Goal: Task Accomplishment & Management: Manage account settings

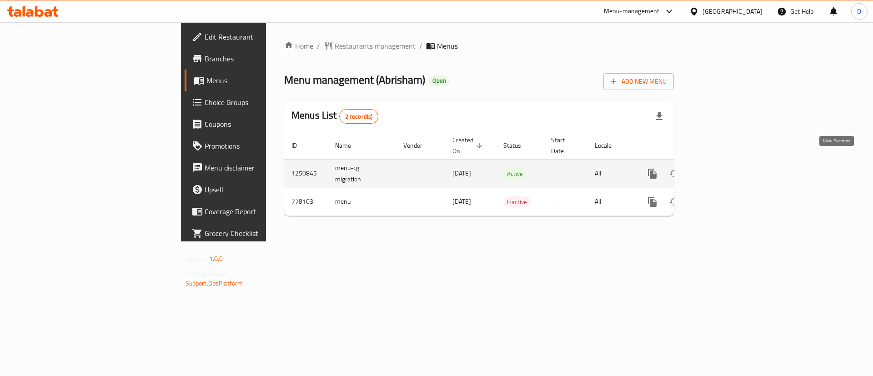
click at [729, 170] on link "enhanced table" at bounding box center [718, 174] width 22 height 22
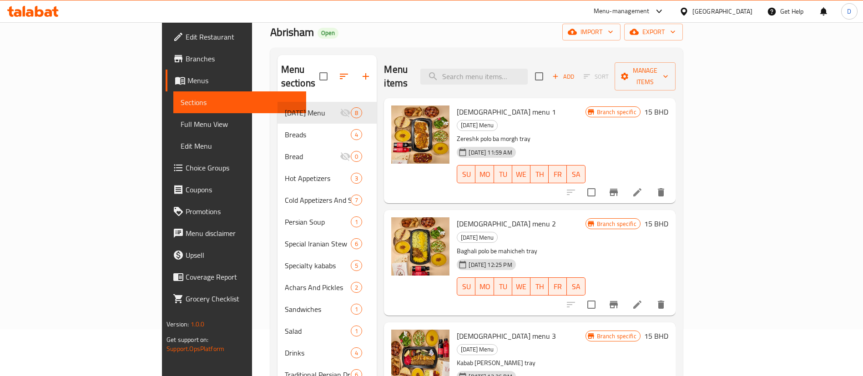
scroll to position [68, 0]
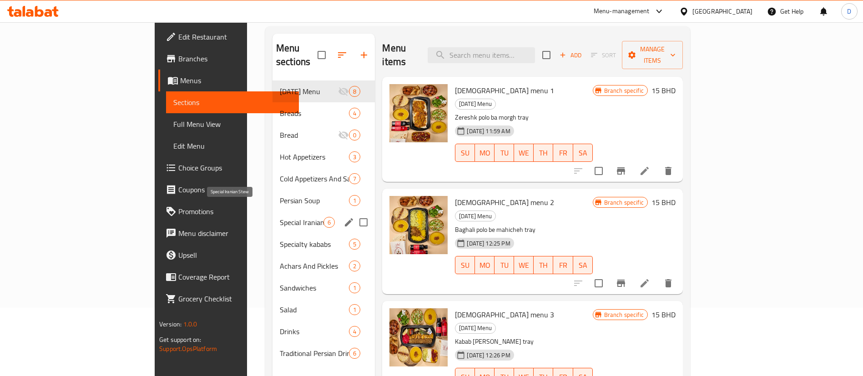
click at [280, 217] on span "Special Iranian Stew" at bounding box center [302, 222] width 44 height 11
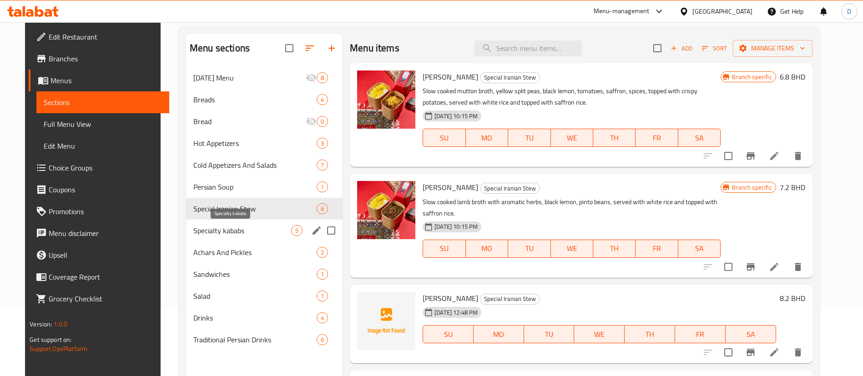
click at [198, 236] on span "Specialty kababs" at bounding box center [242, 230] width 98 height 11
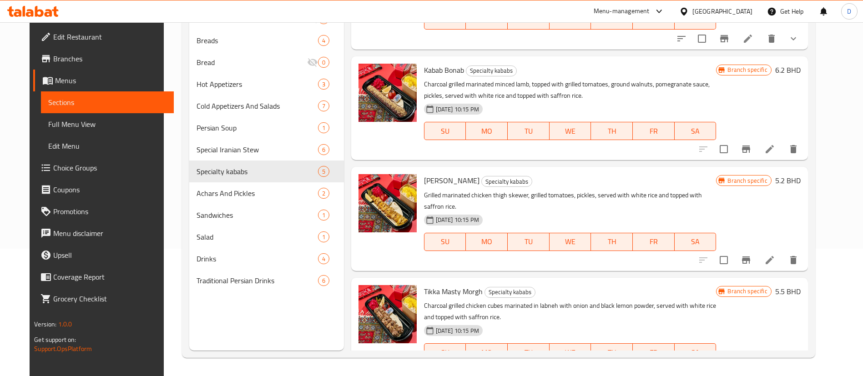
scroll to position [177, 0]
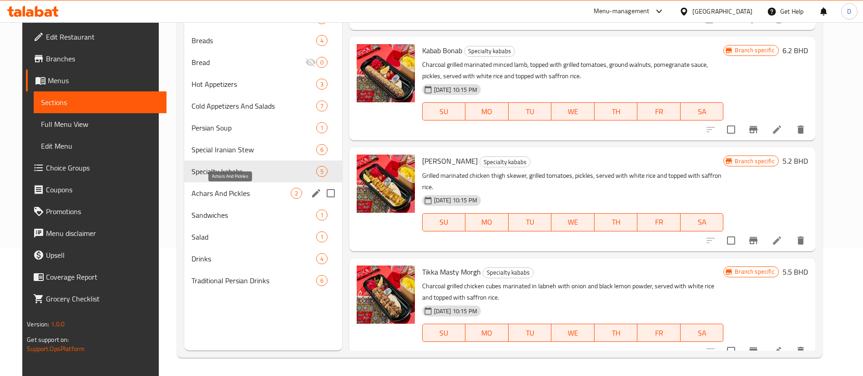
click at [224, 193] on span "Achars And Pickles" at bounding box center [240, 193] width 99 height 11
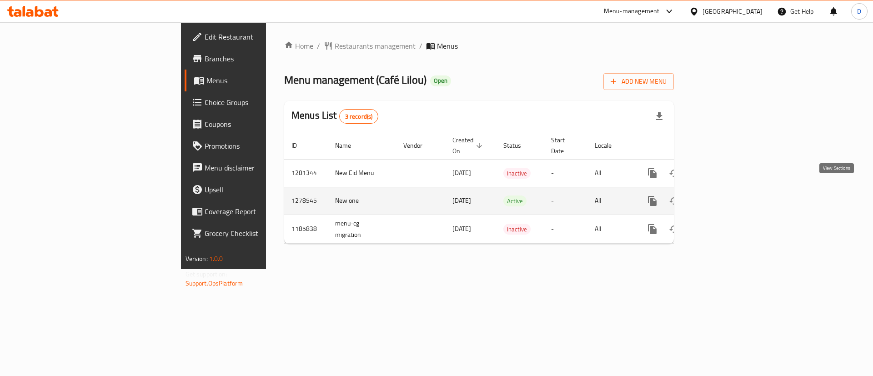
click at [724, 196] on icon "enhanced table" at bounding box center [718, 201] width 11 height 11
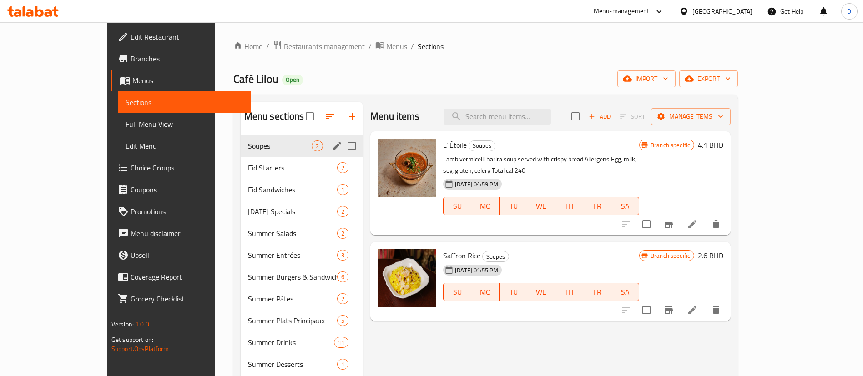
click at [241, 153] on div "Soupes 2" at bounding box center [302, 146] width 122 height 22
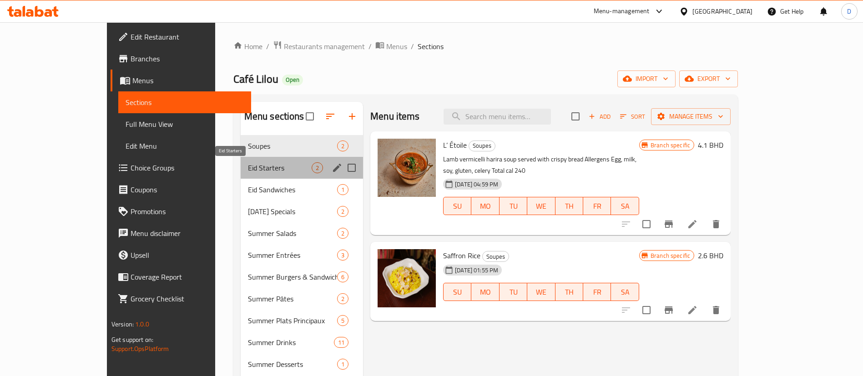
click at [248, 170] on span "Eid Starters" at bounding box center [280, 167] width 64 height 11
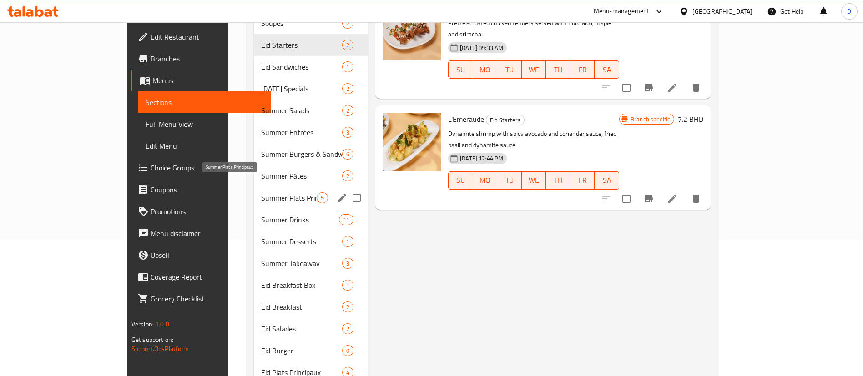
scroll to position [164, 0]
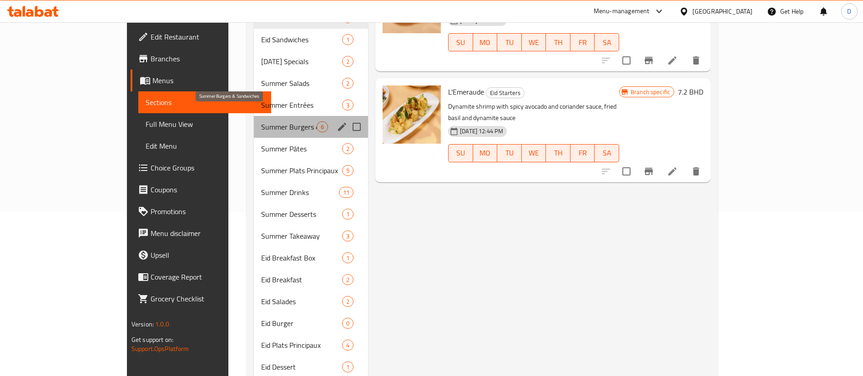
click at [261, 121] on span "Summer Burgers & Sandwiches" at bounding box center [288, 126] width 55 height 11
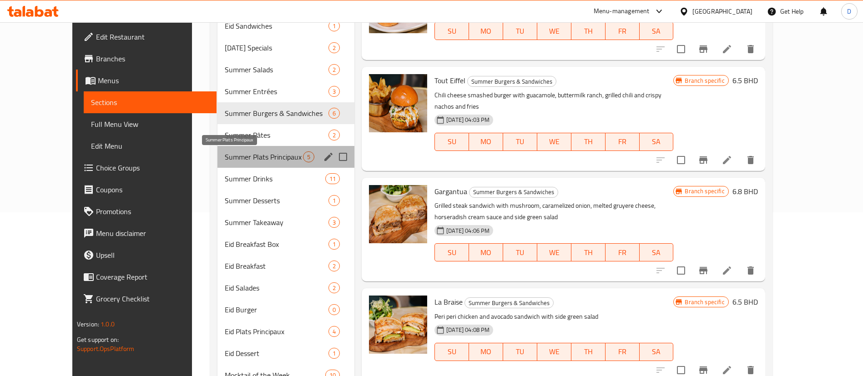
click at [244, 155] on span "Summer Plats Principaux" at bounding box center [264, 156] width 78 height 11
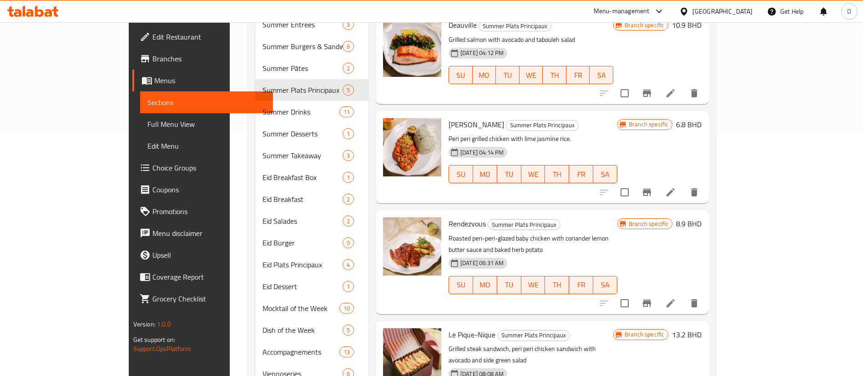
scroll to position [186, 0]
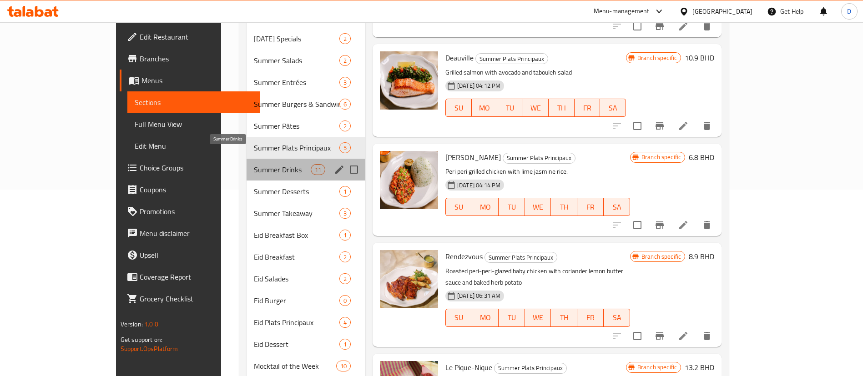
click at [254, 164] on span "Summer Drinks" at bounding box center [282, 169] width 57 height 11
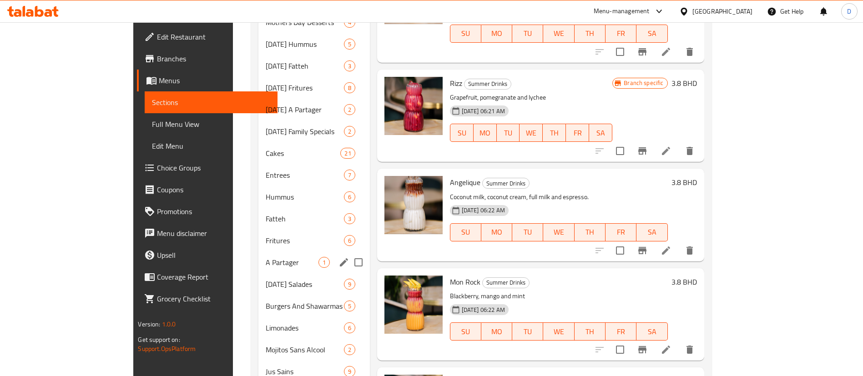
scroll to position [692, 0]
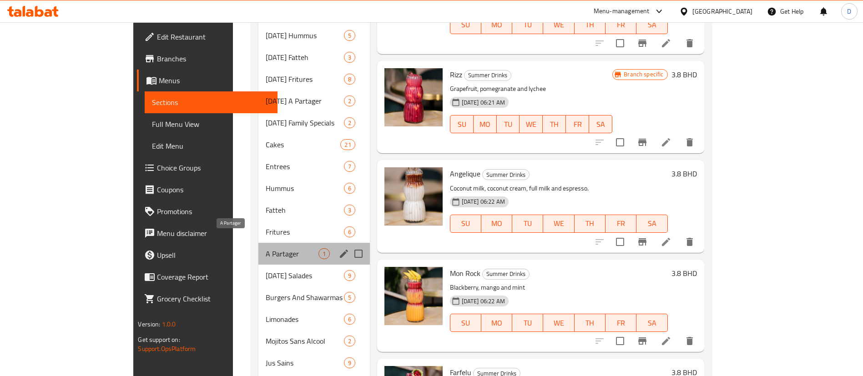
click at [266, 248] on span "A Partager" at bounding box center [292, 253] width 53 height 11
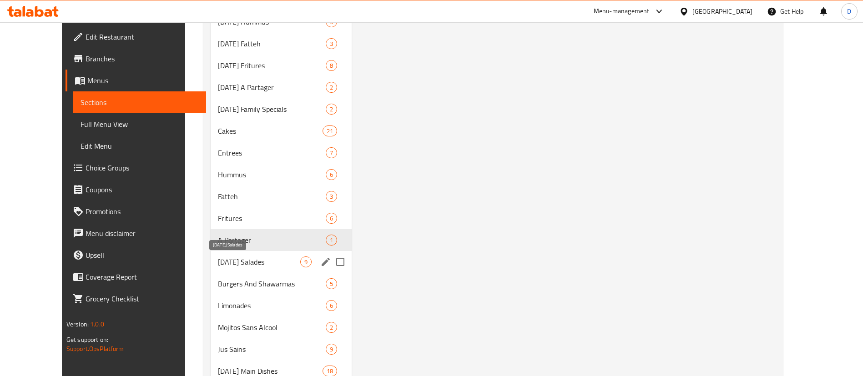
click at [227, 261] on span "[DATE] Salades" at bounding box center [259, 262] width 82 height 11
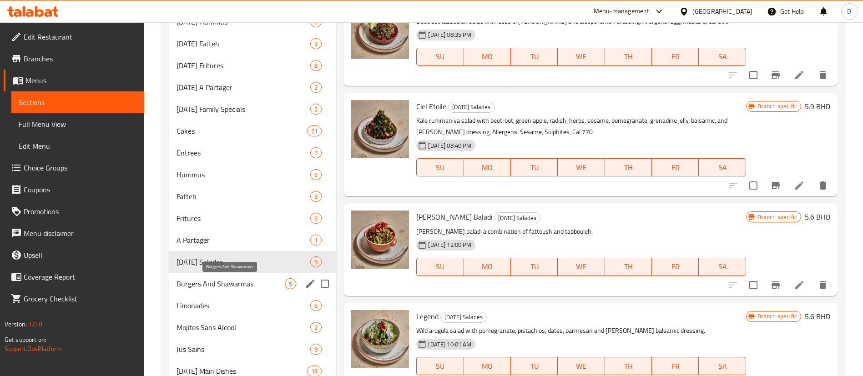
click at [231, 280] on span "Burgers And Shawarmas" at bounding box center [230, 283] width 108 height 11
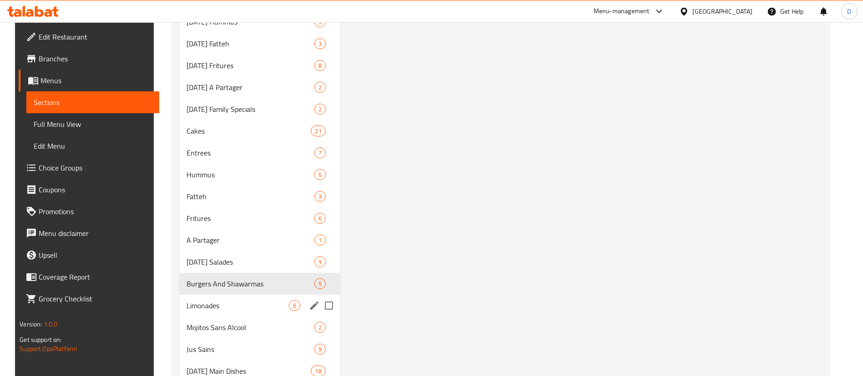
click at [241, 302] on span "Limonades" at bounding box center [237, 305] width 102 height 11
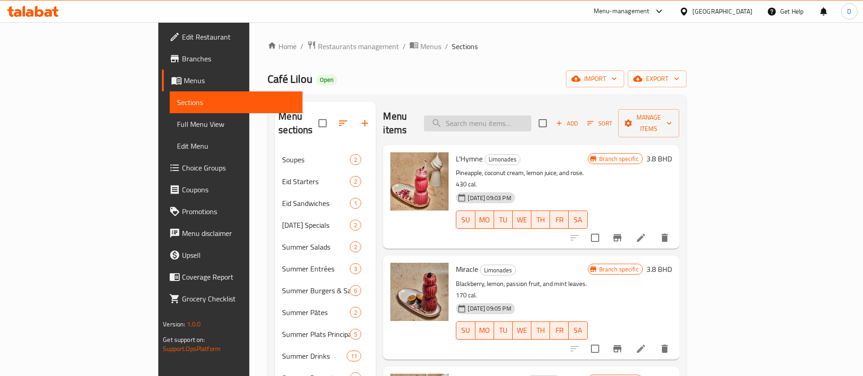
click at [531, 116] on input "search" at bounding box center [477, 124] width 107 height 16
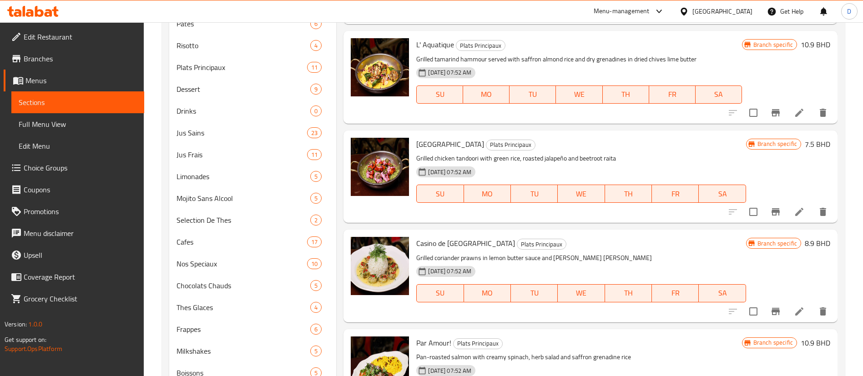
scroll to position [1314, 0]
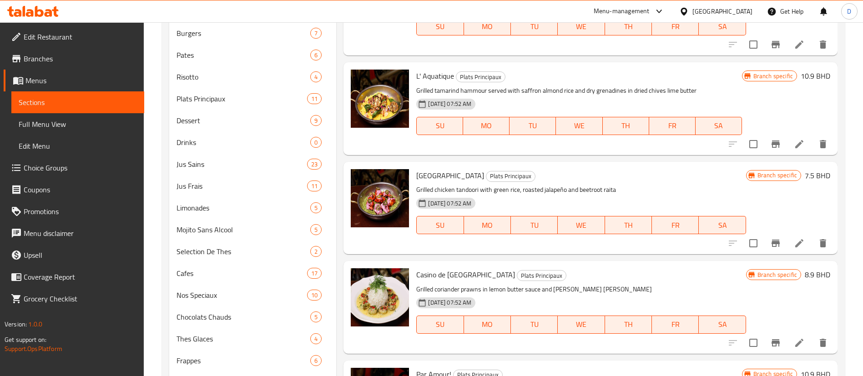
type input "rice"
click at [497, 171] on span "Plats Principaux" at bounding box center [510, 176] width 49 height 10
click at [498, 171] on span "Plats Principaux" at bounding box center [510, 176] width 49 height 10
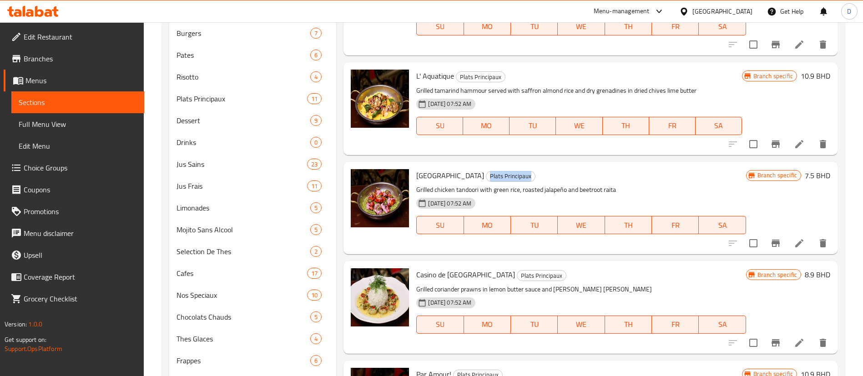
copy span "Plats Principaux"
click at [211, 100] on span "Plats Principaux" at bounding box center [228, 98] width 105 height 11
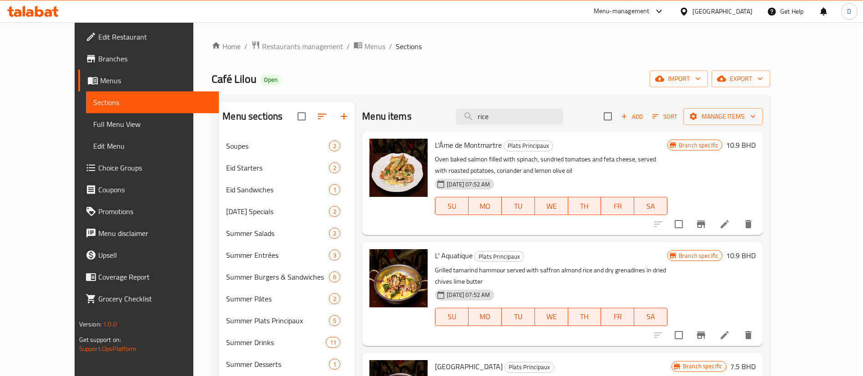
drag, startPoint x: 528, startPoint y: 118, endPoint x: 460, endPoint y: 121, distance: 67.4
click at [460, 121] on div "Menu items rice Add Sort Manage items" at bounding box center [562, 117] width 401 height 30
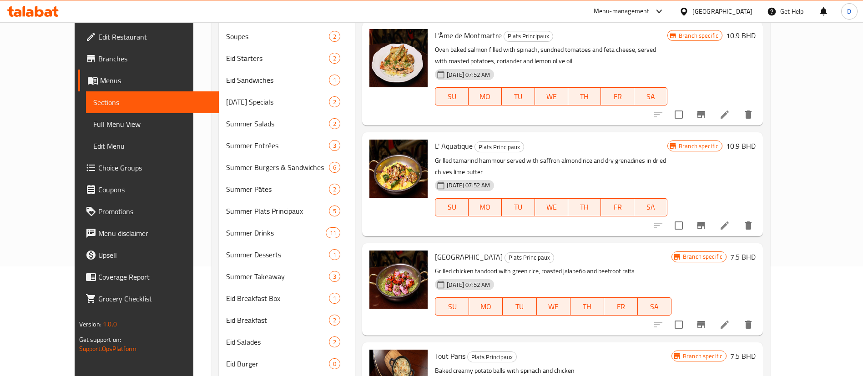
scroll to position [273, 0]
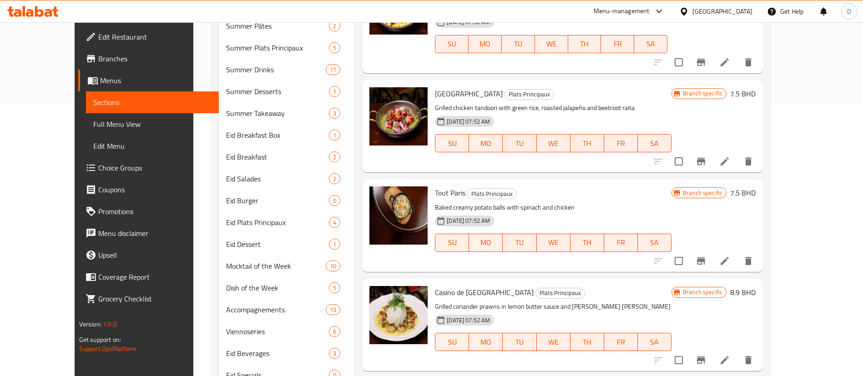
click at [729, 257] on icon at bounding box center [724, 261] width 8 height 8
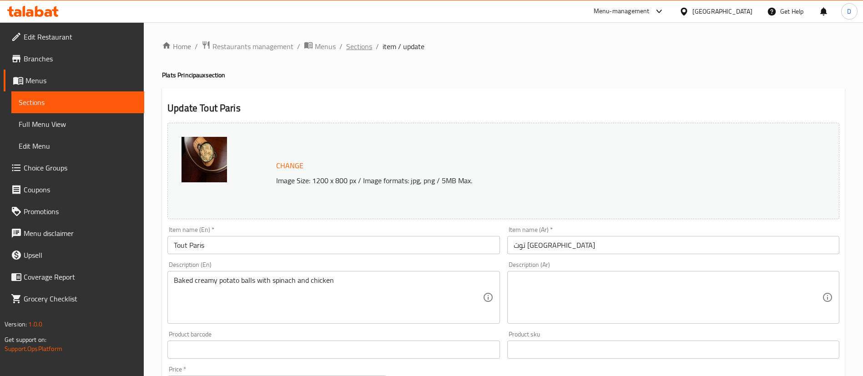
click at [358, 45] on span "Sections" at bounding box center [359, 46] width 26 height 11
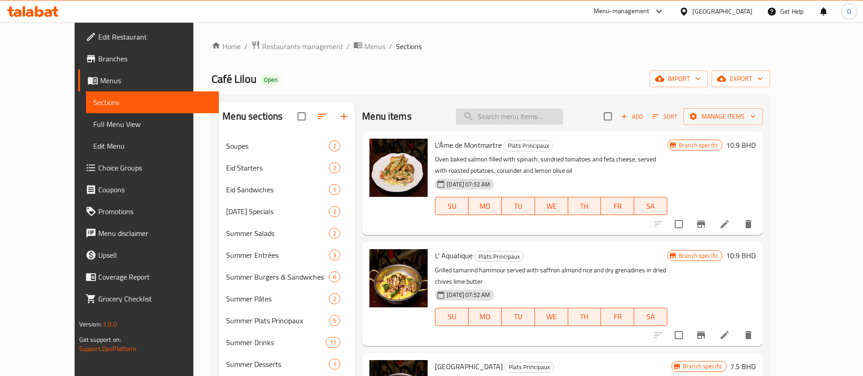
click at [534, 112] on input "search" at bounding box center [509, 117] width 107 height 16
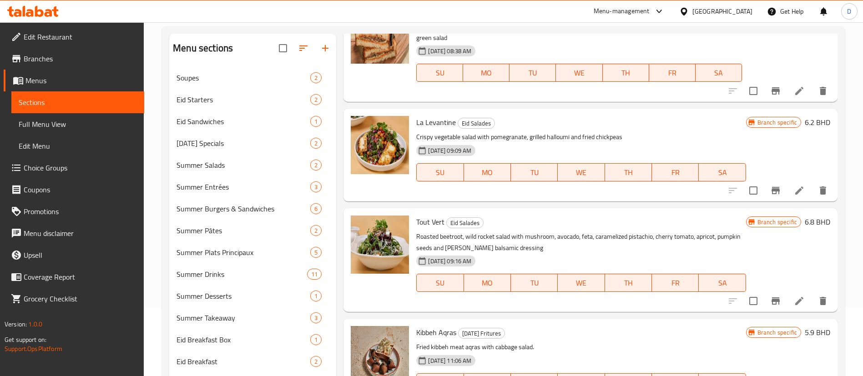
scroll to position [1023, 0]
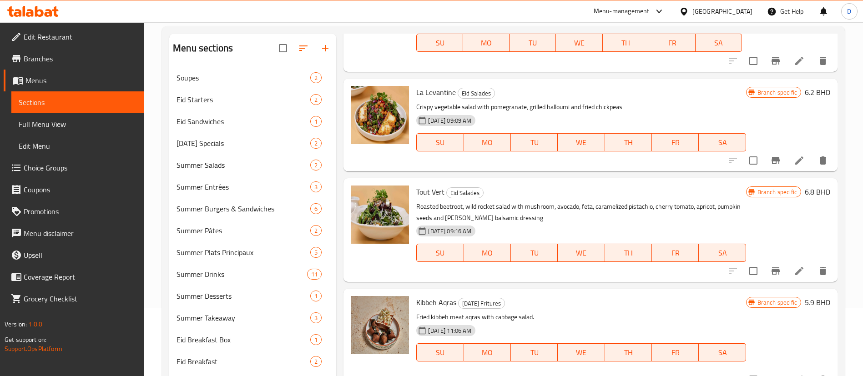
type input "salad"
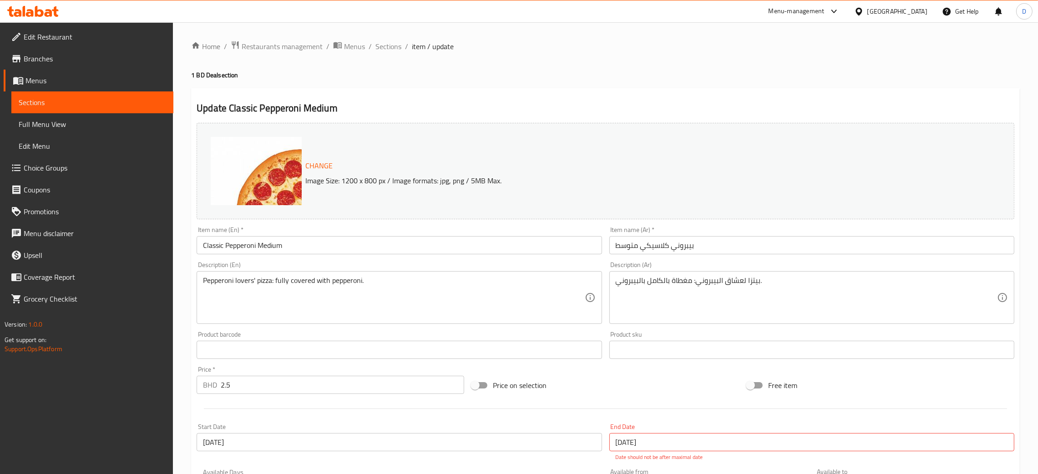
drag, startPoint x: 518, startPoint y: 36, endPoint x: 457, endPoint y: 27, distance: 61.2
